Goal: Find specific page/section: Find specific page/section

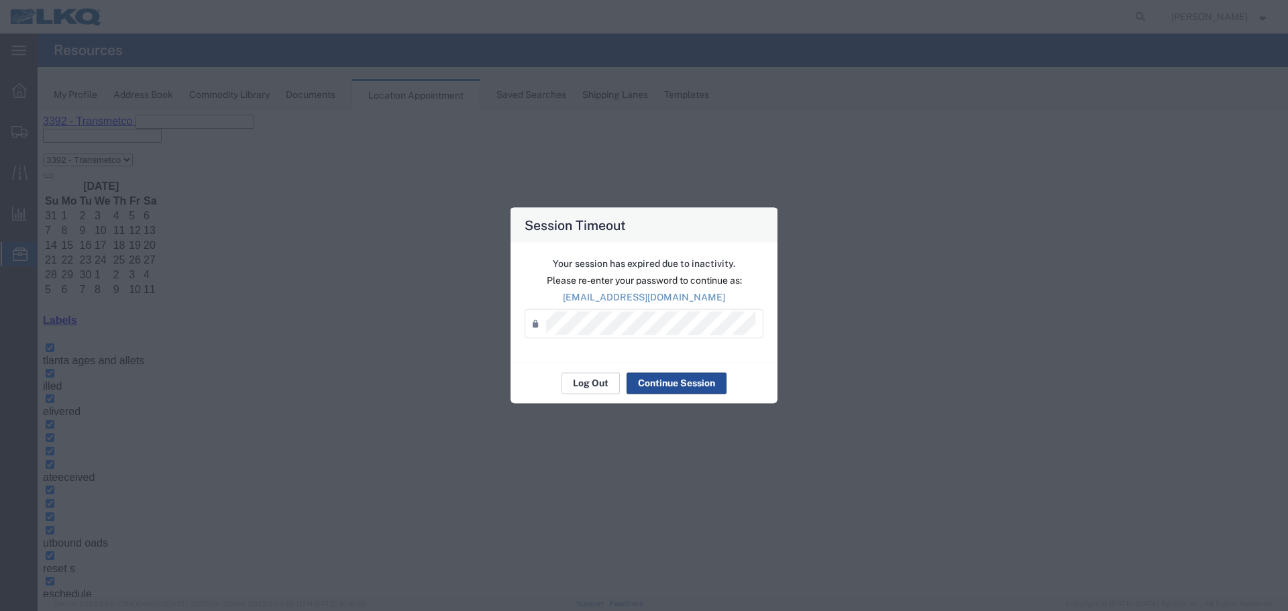
click at [593, 382] on button "Log Out" at bounding box center [591, 382] width 58 height 21
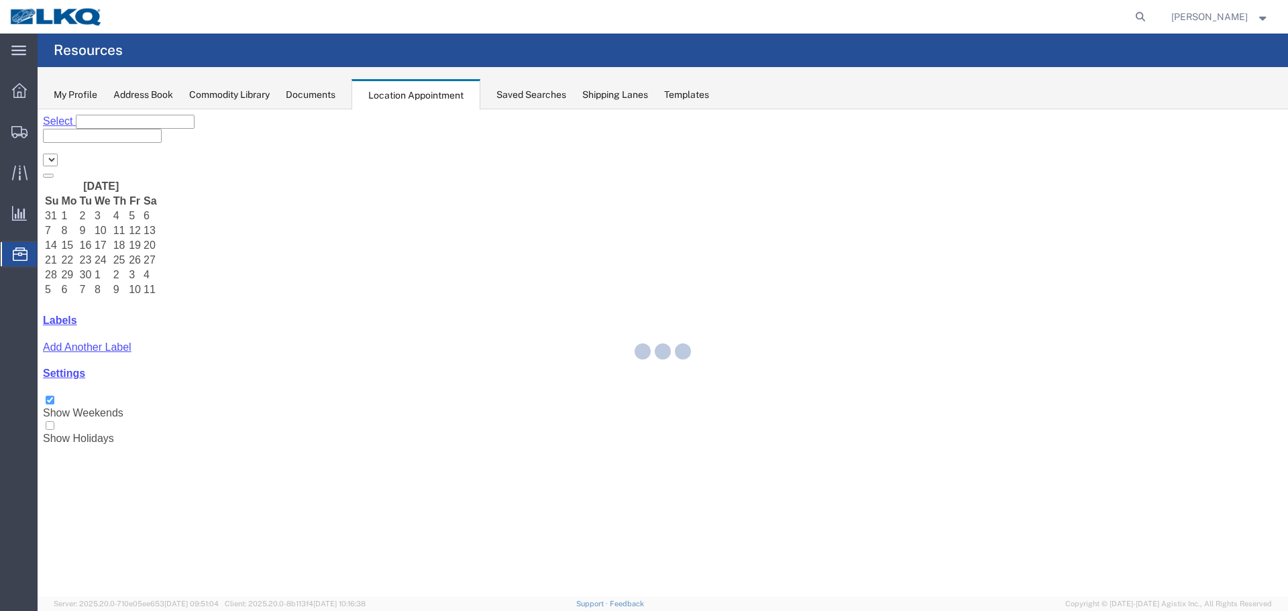
select select "28018"
